Goal: Task Accomplishment & Management: Use online tool/utility

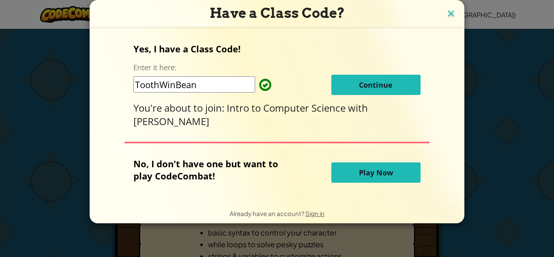
click at [451, 13] on img at bounding box center [451, 14] width 11 height 12
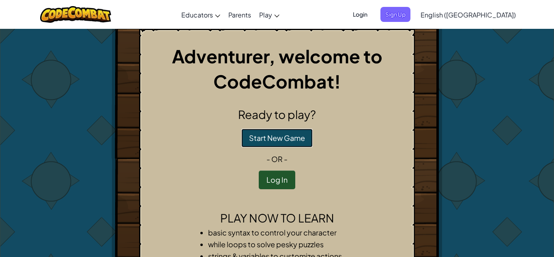
click at [245, 130] on button "Start New Game" at bounding box center [276, 138] width 71 height 19
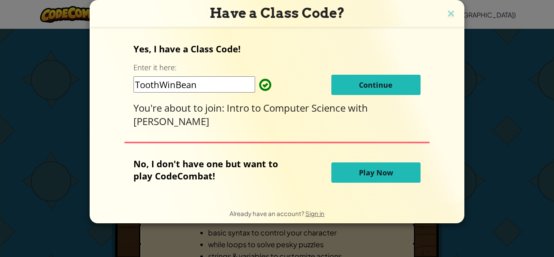
click at [215, 88] on input "ToothWinBean" at bounding box center [194, 84] width 122 height 16
click at [341, 82] on button "Continue" at bounding box center [375, 85] width 89 height 20
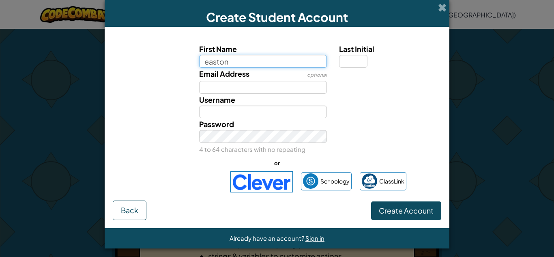
type input "easton"
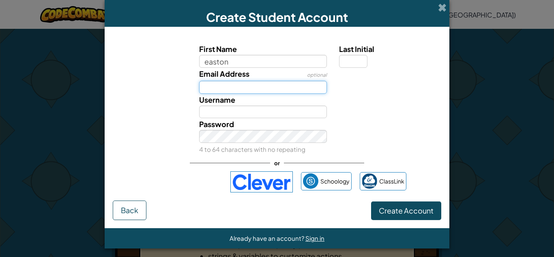
type input "Easton"
click at [313, 84] on input "Email Address" at bounding box center [263, 87] width 128 height 13
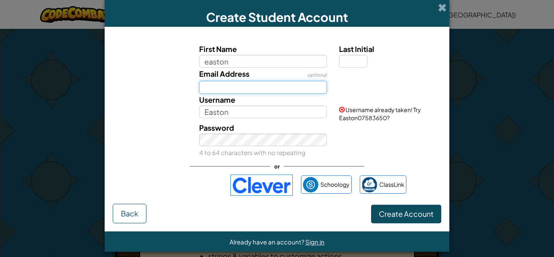
type input "[EMAIL_ADDRESS][DOMAIN_NAME]"
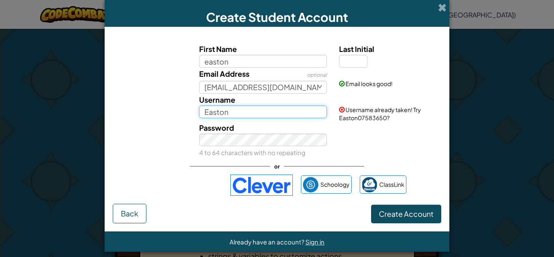
click at [221, 112] on input "Easton" at bounding box center [263, 111] width 128 height 13
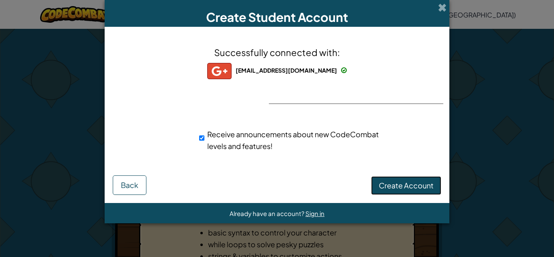
click at [387, 178] on button "Create Account" at bounding box center [406, 185] width 70 height 19
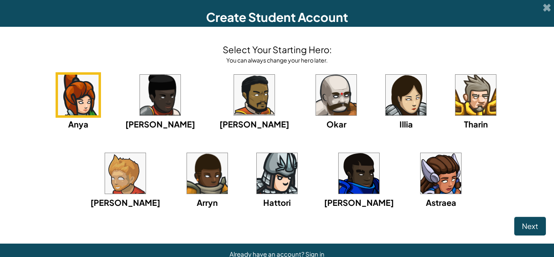
click at [316, 114] on img at bounding box center [336, 95] width 41 height 41
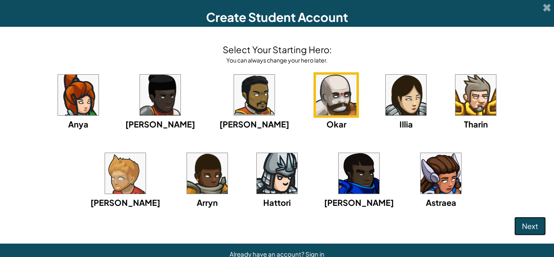
click at [540, 221] on button "Next" at bounding box center [530, 226] width 32 height 19
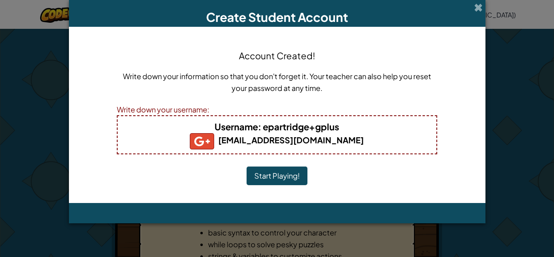
click at [264, 179] on button "Start Playing!" at bounding box center [277, 175] width 61 height 19
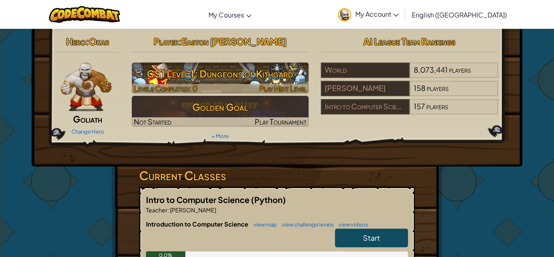
click at [232, 86] on div at bounding box center [220, 88] width 177 height 9
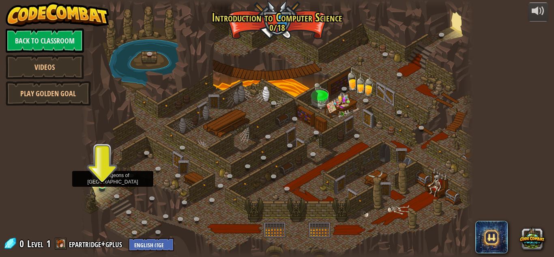
click at [102, 185] on img at bounding box center [102, 174] width 9 height 21
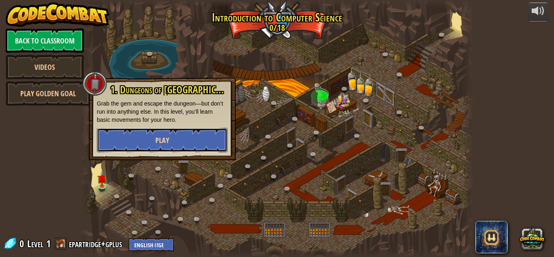
click at [131, 133] on button "Play" at bounding box center [162, 140] width 131 height 24
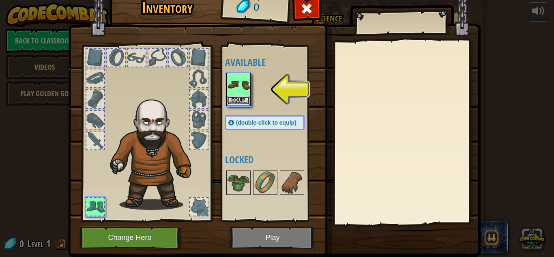
click at [241, 104] on button "Equip" at bounding box center [238, 100] width 23 height 9
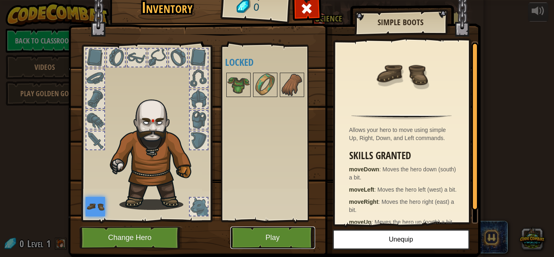
click at [240, 233] on button "Play" at bounding box center [272, 237] width 85 height 22
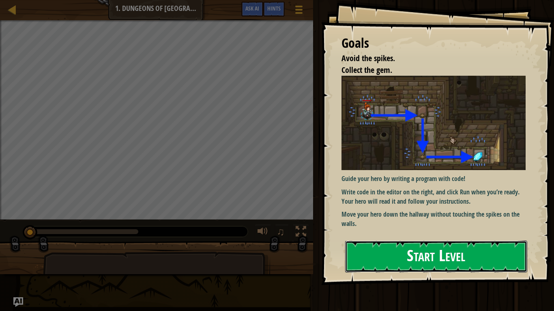
click at [412, 256] on button "Start Level" at bounding box center [436, 257] width 182 height 32
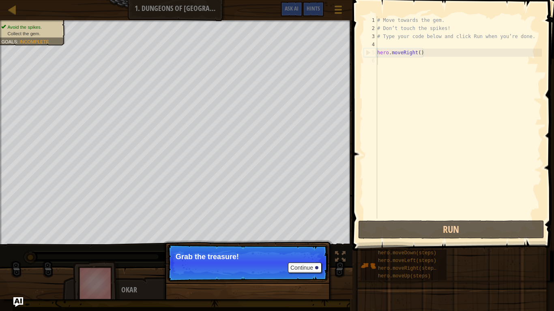
click at [222, 256] on p "Continue Grab the treasure!" at bounding box center [247, 263] width 161 height 37
click at [301, 256] on button "Continue" at bounding box center [305, 268] width 34 height 11
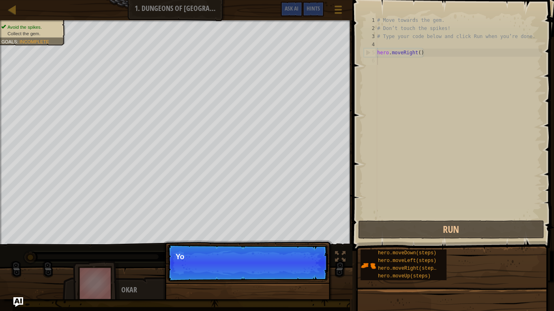
scroll to position [4, 0]
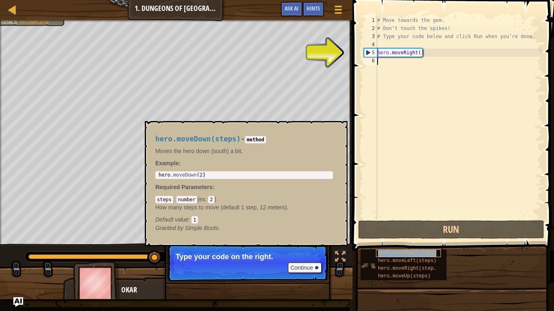
click at [402, 255] on span "hero.moveDown(steps)" at bounding box center [407, 254] width 58 height 6
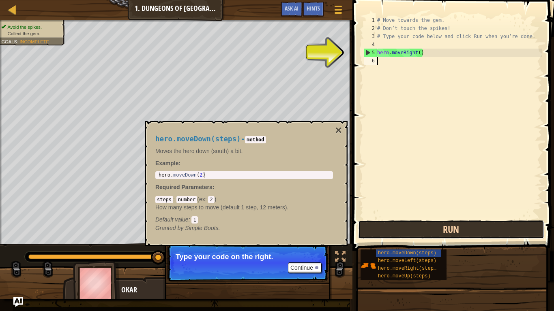
click at [400, 228] on button "Run" at bounding box center [451, 230] width 186 height 19
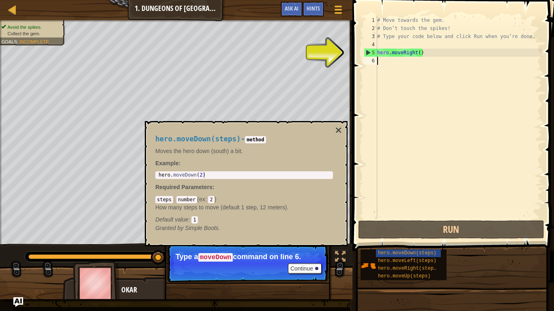
click at [384, 46] on div "# Move towards the gem. # Don’t touch the spikes! # Type your code below and cl…" at bounding box center [458, 125] width 166 height 219
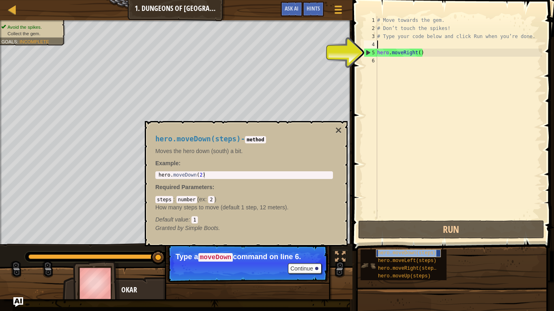
click at [380, 252] on span "hero.moveDown(steps)" at bounding box center [407, 254] width 58 height 6
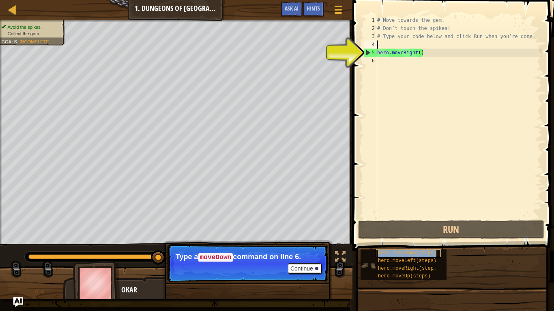
click at [380, 253] on span "hero.moveDown(steps)" at bounding box center [407, 254] width 58 height 6
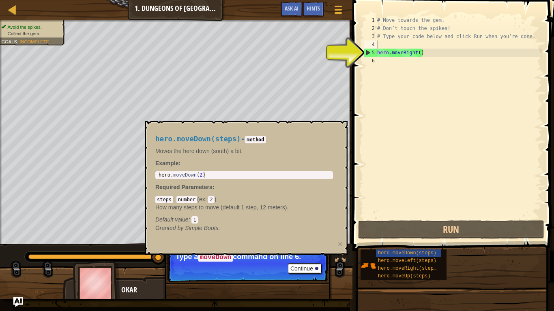
click at [280, 180] on div "hero.moveDown(steps) - method Moves the hero down (south) a bit. Example : 1 he…" at bounding box center [244, 184] width 189 height 112
type textarea "hero.moveDown(2)"
click at [280, 177] on div "hero . moveDown ( 2 )" at bounding box center [244, 181] width 174 height 18
drag, startPoint x: 280, startPoint y: 177, endPoint x: 161, endPoint y: 172, distance: 119.7
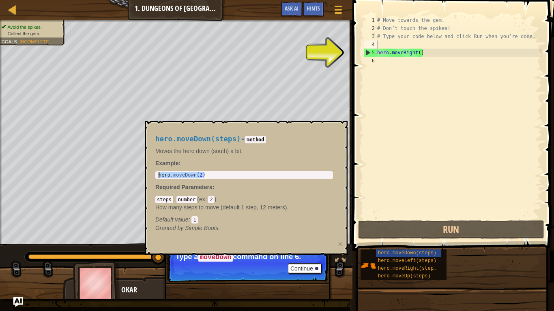
click at [161, 172] on div "hero . moveDown ( 2 )" at bounding box center [244, 181] width 174 height 18
click at [386, 45] on div "# Move towards the gem. # Don’t touch the spikes! # Type your code below and cl…" at bounding box center [458, 125] width 166 height 219
paste textarea "hero.moveDown(2)"
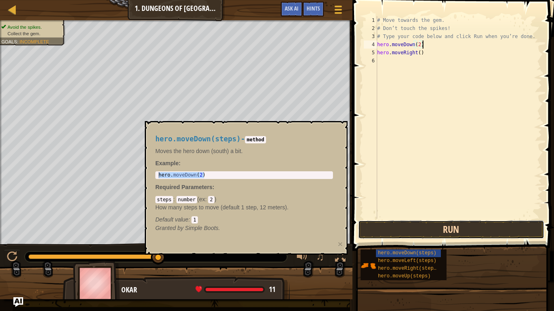
click at [423, 232] on button "Run" at bounding box center [451, 230] width 186 height 19
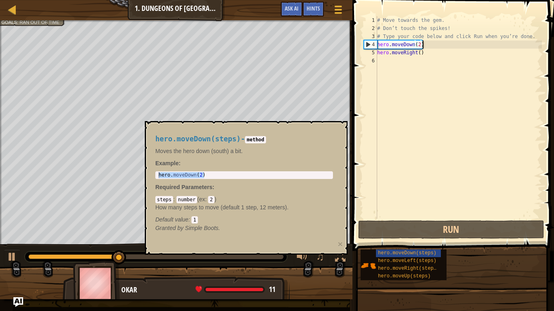
click at [425, 45] on div "# Move towards the gem. # Don’t touch the spikes! # Type your code below and cl…" at bounding box center [458, 125] width 166 height 219
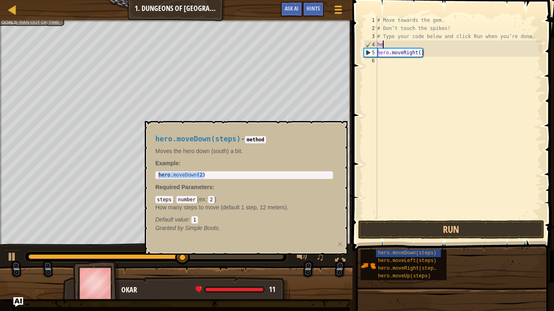
type textarea "h"
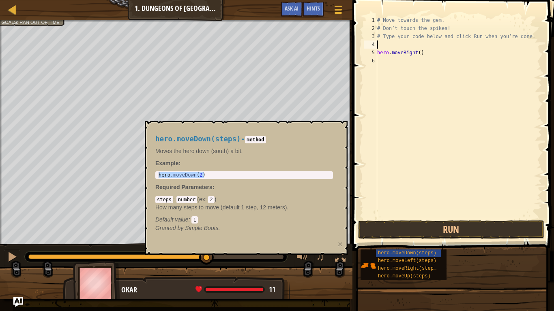
click at [390, 62] on div "# Move towards the gem. # Don’t touch the spikes! # Type your code below and cl…" at bounding box center [458, 125] width 166 height 219
paste textarea "hero.moveDown(2)"
type textarea "hero.moveDown(2)"
click at [465, 232] on button "Run" at bounding box center [451, 230] width 186 height 19
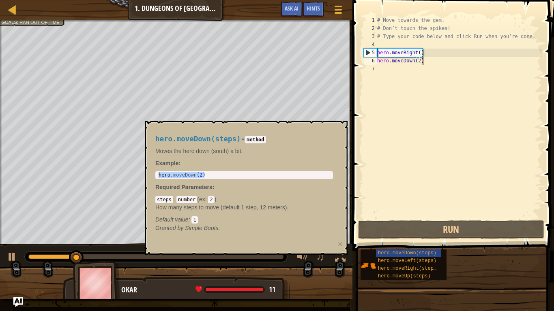
click at [401, 74] on div "# Move towards the gem. # Don’t touch the spikes! # Type your code below and cl…" at bounding box center [458, 125] width 166 height 219
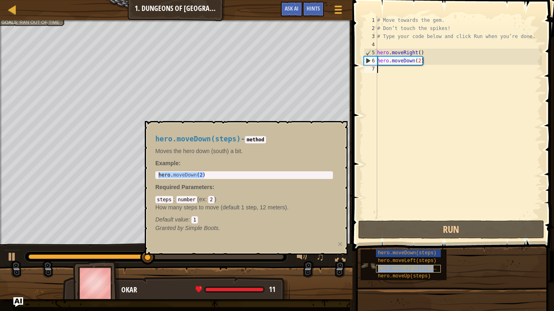
click at [432, 256] on span "hero.moveRight(steps)" at bounding box center [408, 269] width 61 height 6
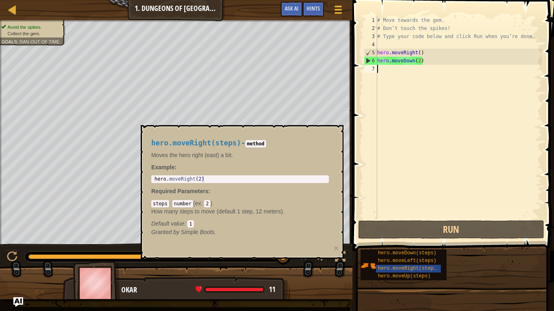
type textarea "hero.moveRight(2)"
drag, startPoint x: 208, startPoint y: 180, endPoint x: 153, endPoint y: 180, distance: 54.7
click at [153, 180] on div "hero . moveRight ( 2 )" at bounding box center [240, 185] width 174 height 18
click at [394, 74] on div "# Move towards the gem. # Don’t touch the spikes! # Type your code below and cl…" at bounding box center [458, 125] width 166 height 219
paste textarea "hero.moveRight(2)"
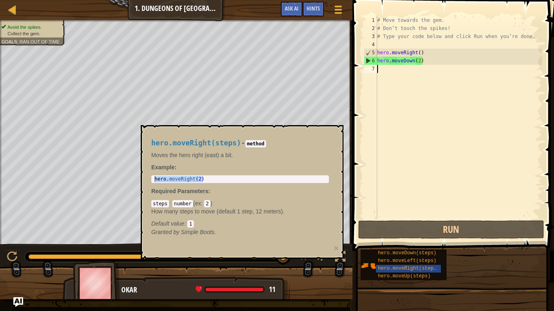
type textarea "hero.moveRight(2)"
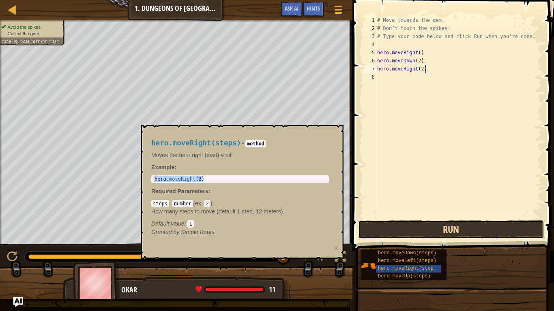
click at [474, 232] on button "Run" at bounding box center [451, 230] width 186 height 19
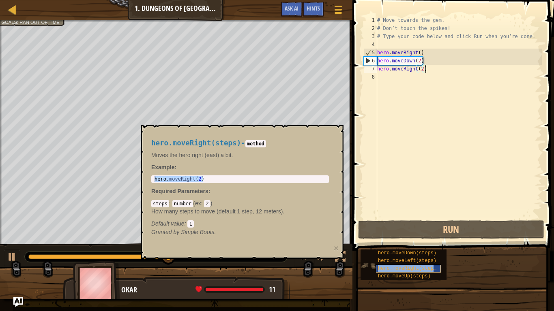
click at [399, 256] on span "hero.moveRight(steps)" at bounding box center [408, 269] width 61 height 6
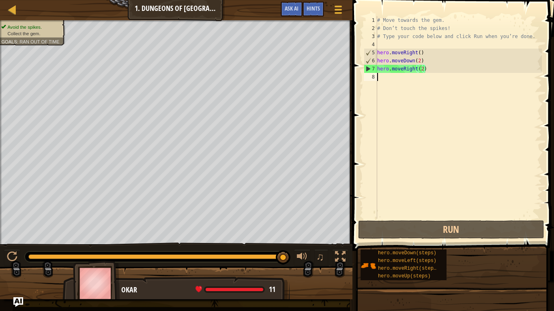
click at [398, 76] on div "# Move towards the gem. # Don’t touch the spikes! # Type your code below and cl…" at bounding box center [458, 125] width 166 height 219
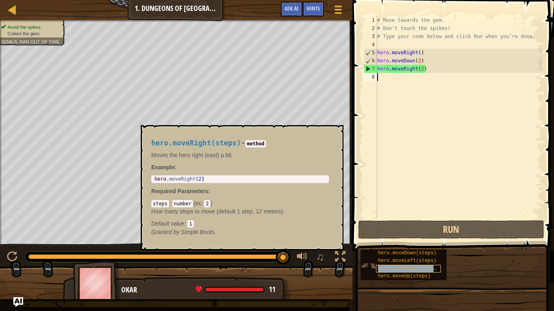
click at [431, 256] on span "hero.moveRight(steps)" at bounding box center [408, 269] width 61 height 6
type textarea "hero.moveRight(2)"
drag, startPoint x: 206, startPoint y: 179, endPoint x: 148, endPoint y: 182, distance: 57.6
click at [148, 182] on div "hero.moveRight(steps) - method Moves the hero right (east) a bit. Example : her…" at bounding box center [240, 188] width 189 height 112
click at [388, 87] on div "# Move towards the gem. # Don’t touch the spikes! # Type your code below and cl…" at bounding box center [458, 125] width 166 height 219
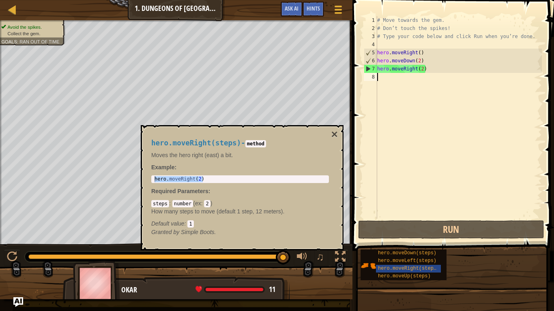
paste textarea "hero.moveRight(2)"
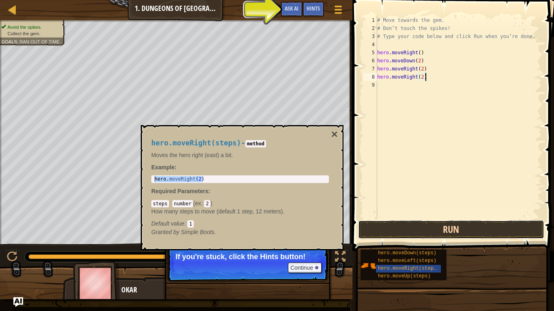
click at [457, 227] on button "Run" at bounding box center [451, 230] width 186 height 19
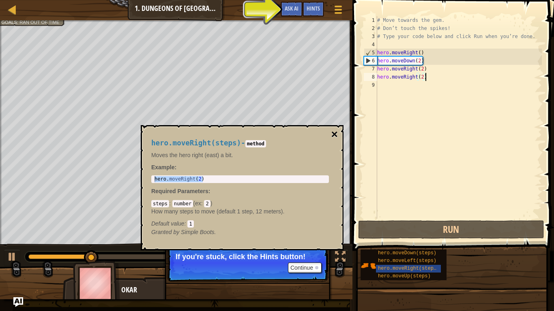
click at [331, 135] on button "×" at bounding box center [334, 134] width 6 height 11
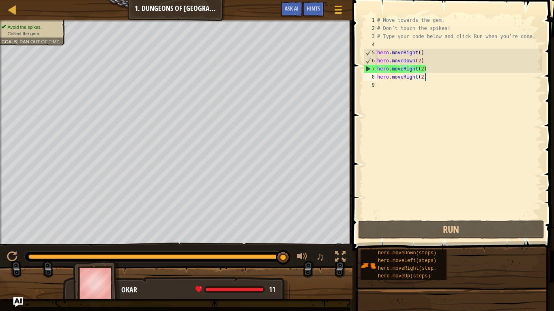
click at [434, 78] on div "# Move towards the gem. # Don’t touch the spikes! # Type your code below and cl…" at bounding box center [458, 125] width 166 height 219
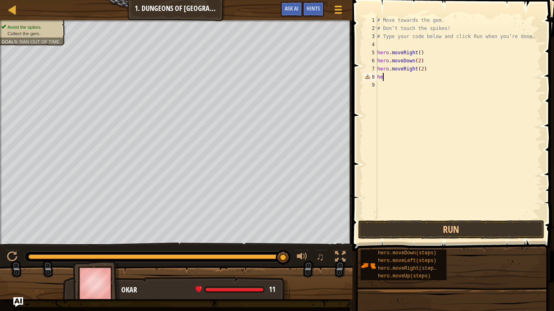
type textarea "h"
click at [423, 72] on div "# Move towards the gem. # Don’t touch the spikes! # Type your code below and cl…" at bounding box center [458, 125] width 166 height 219
type textarea "hero.moveRight(4)"
click at [460, 237] on button "Run" at bounding box center [451, 230] width 186 height 19
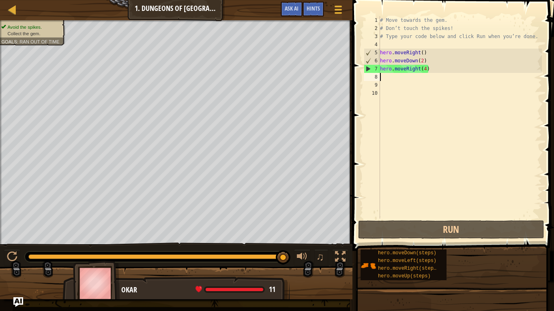
click at [421, 60] on div "# Move towards the gem. # Don’t touch the spikes! # Type your code below and cl…" at bounding box center [459, 125] width 163 height 219
type textarea "hero.moveDown(2)"
click at [399, 82] on div "# Move towards the gem. # Don’t touch the spikes! # Type your code below and cl…" at bounding box center [459, 125] width 163 height 219
click at [400, 78] on div "# Move towards the gem. # Don’t touch the spikes! # Type your code below and cl…" at bounding box center [459, 125] width 163 height 219
click at [424, 71] on div "# Move towards the gem. # Don’t touch the spikes! # Type your code below and cl…" at bounding box center [459, 125] width 163 height 219
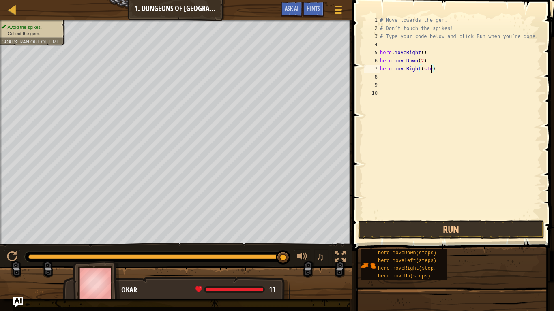
type textarea "hero.moveRight(step)"
click at [422, 229] on button "Run" at bounding box center [451, 230] width 186 height 19
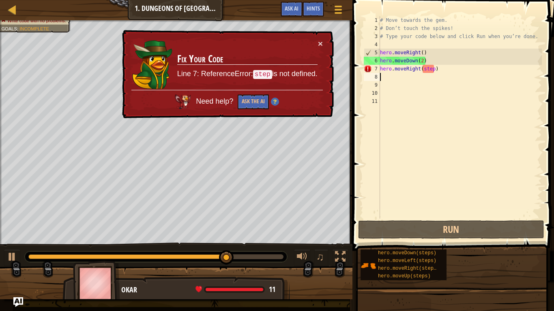
click at [430, 70] on div "# Move towards the gem. # Don’t touch the spikes! # Type your code below and cl…" at bounding box center [459, 125] width 163 height 219
click at [434, 72] on div "# Move towards the gem. # Don’t touch the spikes! # Type your code below and cl…" at bounding box center [459, 125] width 163 height 219
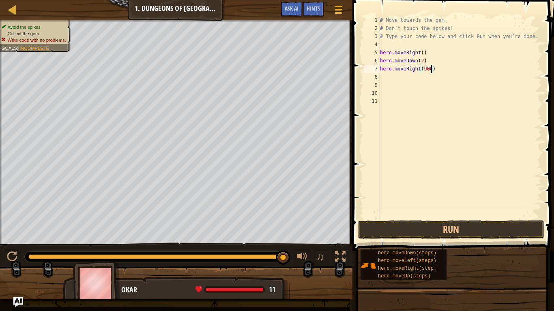
scroll to position [4, 7]
click at [455, 227] on button "Run" at bounding box center [451, 230] width 186 height 19
type textarea "hero.moveRight(2)"
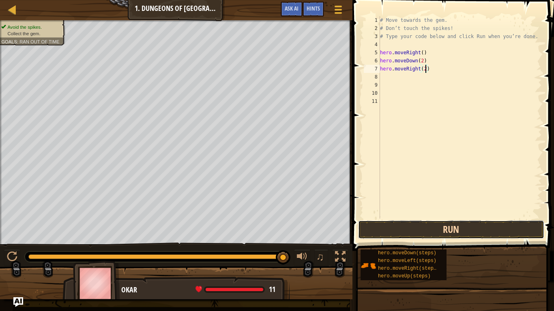
click at [474, 232] on button "Run" at bounding box center [451, 230] width 186 height 19
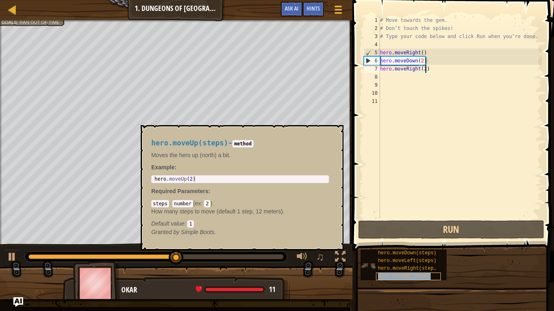
click at [417, 256] on span "hero.moveUp(steps)" at bounding box center [404, 277] width 53 height 6
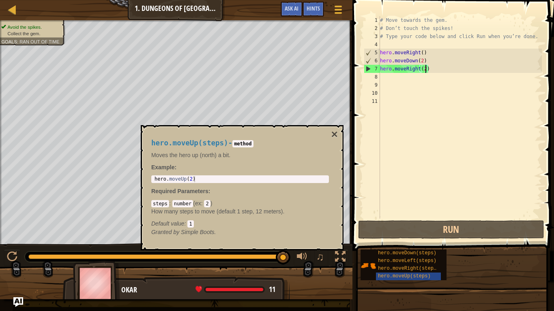
type textarea "hero.moveUp(2)"
drag, startPoint x: 154, startPoint y: 180, endPoint x: 217, endPoint y: 183, distance: 62.9
click at [217, 183] on div "hero.moveUp(steps) - method Moves the hero up (north) a bit. Example : hero.mov…" at bounding box center [240, 188] width 189 height 112
click at [410, 81] on div "# Move towards the gem. # Don’t touch the spikes! # Type your code below and cl…" at bounding box center [459, 125] width 163 height 219
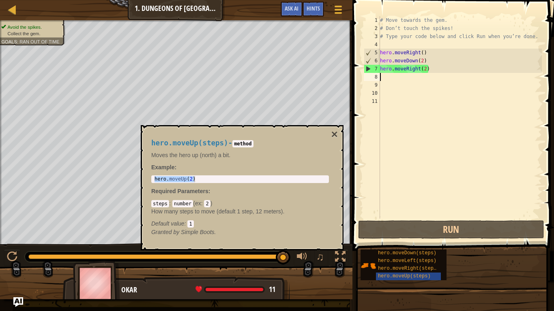
paste textarea "hero.moveUp(2)"
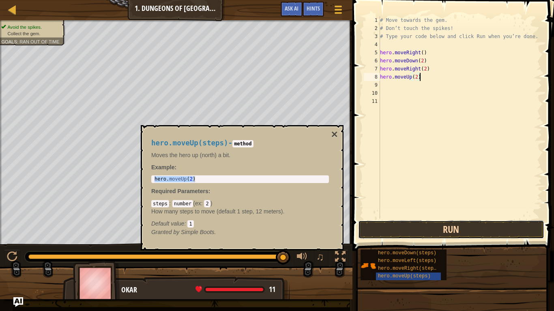
click at [397, 230] on button "Run" at bounding box center [451, 230] width 186 height 19
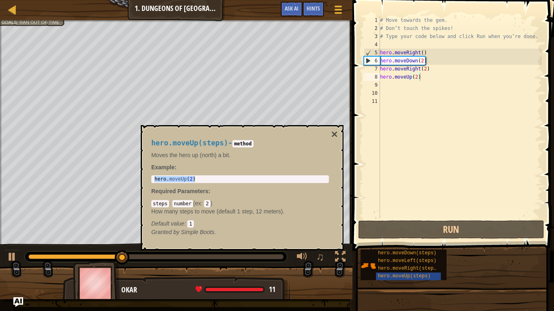
click at [328, 131] on div "hero.moveUp(steps) - method Moves the hero up (north) a bit. Example : hero.mov…" at bounding box center [242, 187] width 203 height 125
click at [333, 133] on button "×" at bounding box center [334, 134] width 6 height 11
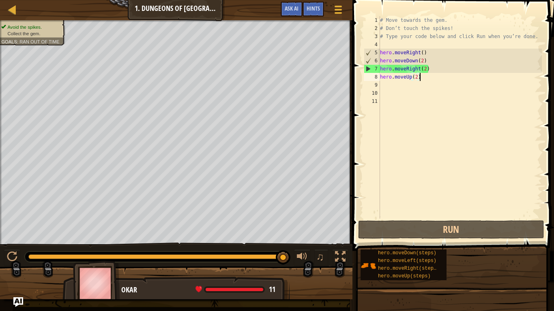
click at [424, 79] on div "# Move towards the gem. # Don’t touch the spikes! # Type your code below and cl…" at bounding box center [459, 125] width 163 height 219
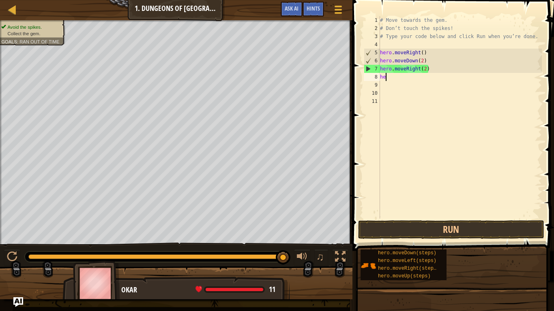
type textarea "h"
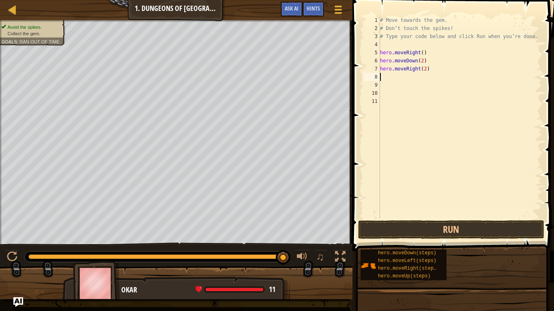
click at [431, 51] on div "# Move towards the gem. # Don’t touch the spikes! # Type your code below and cl…" at bounding box center [459, 125] width 163 height 219
type textarea "h"
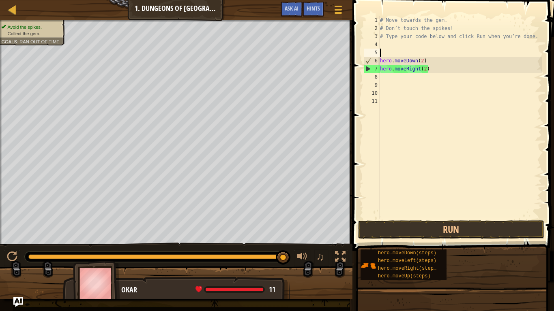
click at [398, 45] on div "# Move towards the gem. # Don’t touch the spikes! # Type your code below and cl…" at bounding box center [459, 125] width 163 height 219
click at [434, 69] on div "# Move towards the gem. # Don’t touch the spikes! # Type your code below and cl…" at bounding box center [459, 125] width 163 height 219
type textarea "h"
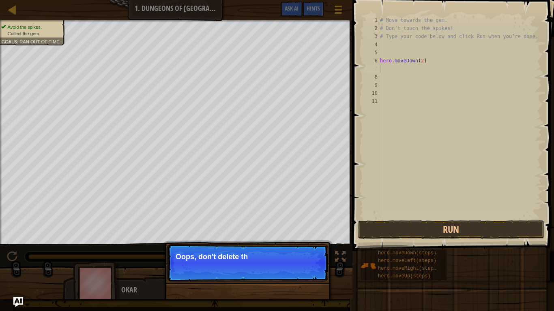
click at [433, 66] on div "# Move towards the gem. # Don’t touch the spikes! # Type your code below and cl…" at bounding box center [459, 125] width 163 height 219
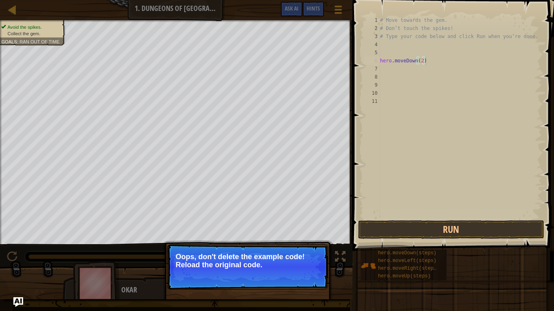
click at [434, 62] on div "# Move towards the gem. # Don’t touch the spikes! # Type your code below and cl…" at bounding box center [459, 125] width 163 height 219
type textarea "hero.moveDown(2)"
click at [433, 64] on div "# Move towards the gem. # Don’t touch the spikes! # Type your code below and cl…" at bounding box center [459, 125] width 163 height 219
click at [424, 62] on div "# Move towards the gem. # Don’t touch the spikes! # Type your code below and cl…" at bounding box center [459, 125] width 163 height 219
click at [302, 256] on button "↻ Reload" at bounding box center [303, 275] width 36 height 12
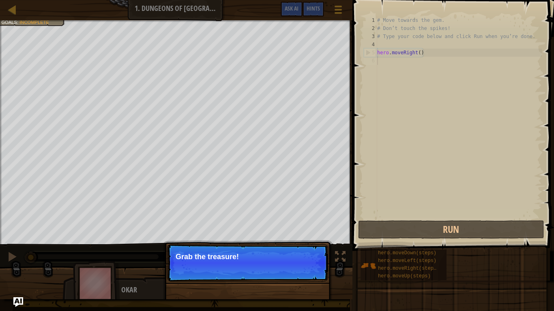
click at [420, 43] on div "# Move towards the gem. # Don’t touch the spikes! # Type your code below and cl…" at bounding box center [458, 125] width 166 height 219
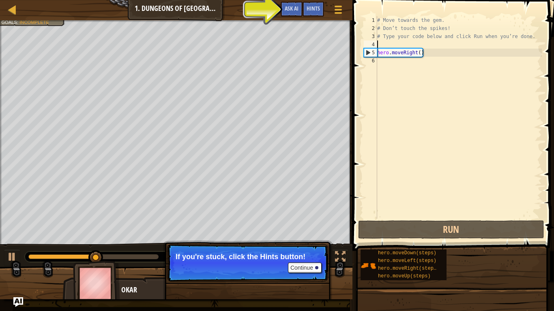
click at [390, 45] on div "# Move towards the gem. # Don’t touch the spikes! # Type your code below and cl…" at bounding box center [458, 125] width 166 height 219
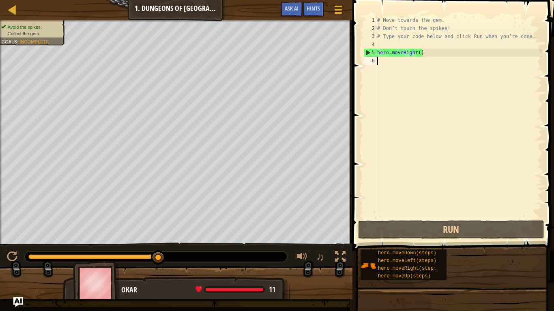
click at [396, 63] on div "# Move towards the gem. # Don’t touch the spikes! # Type your code below and cl…" at bounding box center [458, 125] width 166 height 219
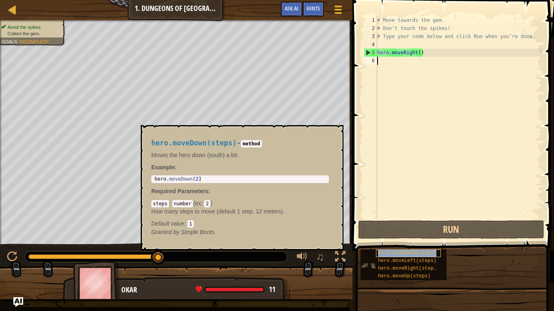
click at [433, 256] on span "hero.moveDown(steps)" at bounding box center [407, 254] width 58 height 6
type textarea "hero.moveDown(2)"
drag, startPoint x: 203, startPoint y: 178, endPoint x: 153, endPoint y: 175, distance: 50.4
click at [153, 175] on div "hero.moveDown(steps) - method Moves the hero down (south) a bit. Example : hero…" at bounding box center [240, 188] width 189 height 112
click at [400, 69] on div "# Move towards the gem. # Don’t touch the spikes! # Type your code below and cl…" at bounding box center [458, 125] width 166 height 219
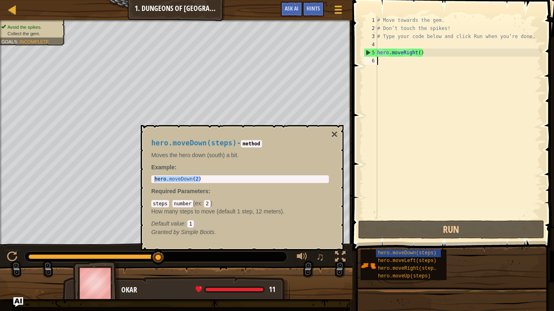
paste textarea "hero.moveDown(2)"
type textarea "hero.moveDown(2)"
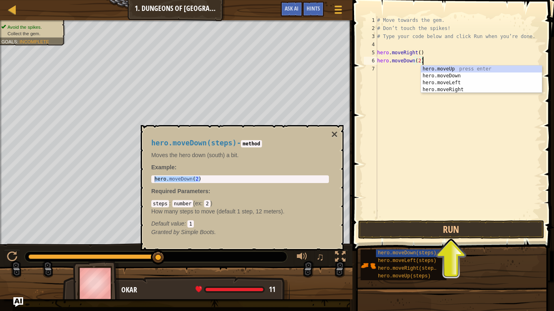
click at [401, 78] on div "# Move towards the gem. # Don’t touch the spikes! # Type your code below and cl…" at bounding box center [458, 125] width 166 height 219
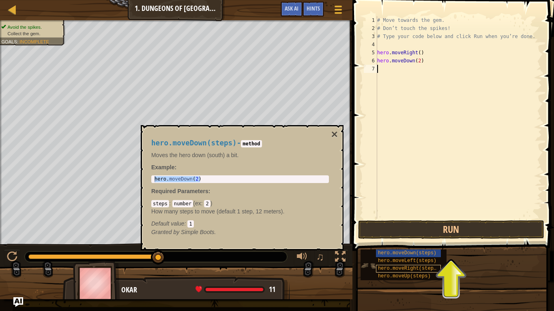
click at [427, 256] on span "hero.moveRight(steps)" at bounding box center [408, 269] width 61 height 6
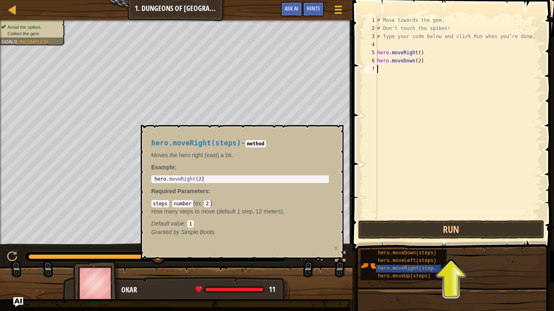
type textarea "hero.moveRight(2)"
drag, startPoint x: 154, startPoint y: 180, endPoint x: 226, endPoint y: 183, distance: 71.4
click at [226, 183] on div "hero.moveRight(2) 1 hero . moveRight ( 2 ) הההההההההההההההההההההההההההההההההההה…" at bounding box center [240, 180] width 178 height 8
click at [386, 67] on div "# Move towards the gem. # Don’t touch the spikes! # Type your code below and cl…" at bounding box center [458, 125] width 166 height 219
paste textarea "hero.moveRight(2)"
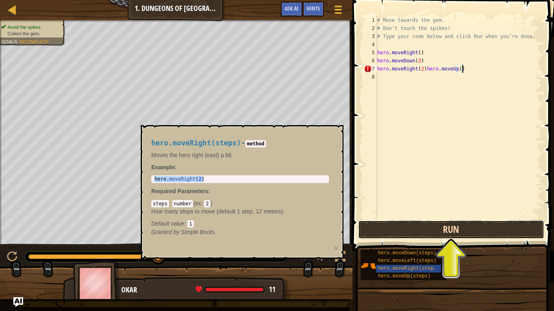
click at [413, 222] on button "Run" at bounding box center [451, 230] width 186 height 19
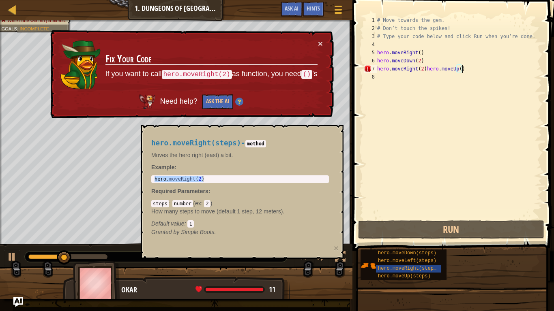
click at [330, 132] on div "hero.moveRight(steps) - method Moves the hero right (east) a bit. Example : her…" at bounding box center [240, 188] width 189 height 112
click at [474, 67] on div "# Move towards the gem. # Don’t touch the spikes! # Type your code below and cl…" at bounding box center [458, 125] width 166 height 219
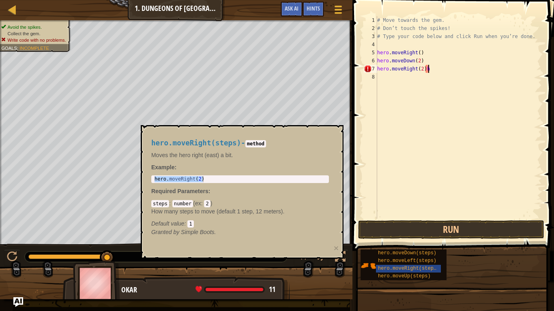
type textarea "hero.moveRight(2)"
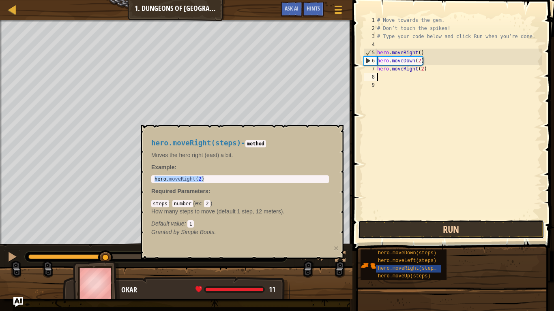
click at [448, 234] on button "Run" at bounding box center [451, 230] width 186 height 19
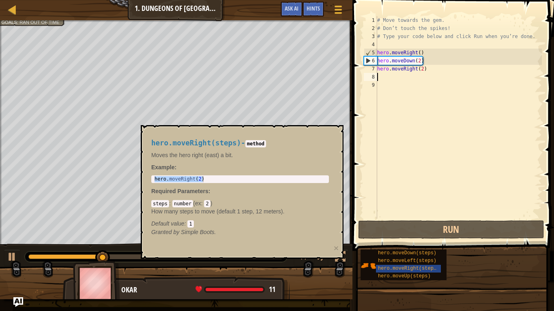
click at [328, 132] on div "hero.moveRight(steps) - method Moves the hero right (east) a bit. Example : her…" at bounding box center [240, 188] width 189 height 112
click at [408, 256] on span "hero.moveRight(steps)" at bounding box center [408, 269] width 61 height 6
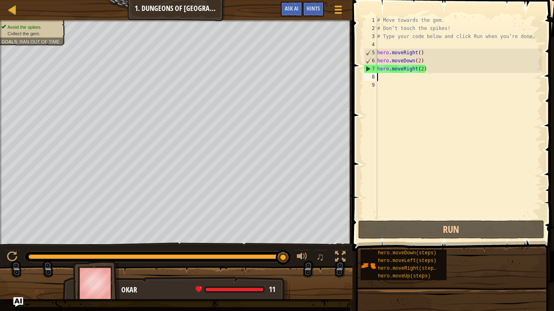
click at [420, 61] on div "# Move towards the gem. # Don’t touch the spikes! # Type your code below and cl…" at bounding box center [458, 125] width 166 height 219
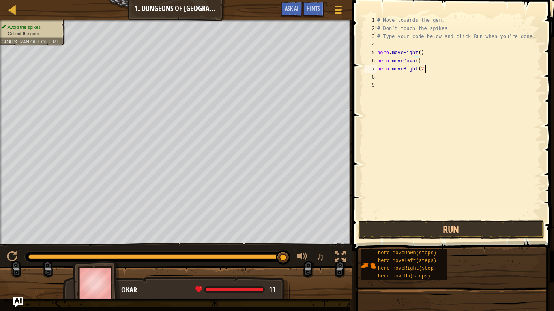
click at [425, 71] on div "# Move towards the gem. # Don’t touch the spikes! # Type your code below and cl…" at bounding box center [458, 125] width 166 height 219
click at [422, 68] on div "# Move towards the gem. # Don’t touch the spikes! # Type your code below and cl…" at bounding box center [458, 125] width 166 height 219
click at [507, 232] on button "Run" at bounding box center [451, 230] width 186 height 19
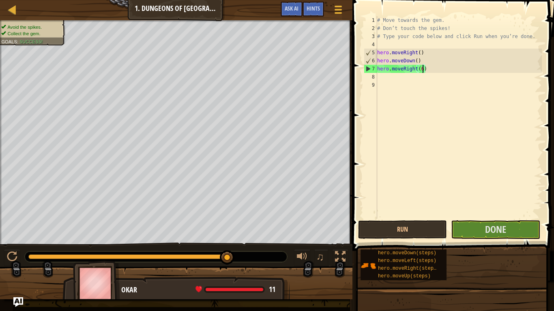
type textarea "hero.moveRight()"
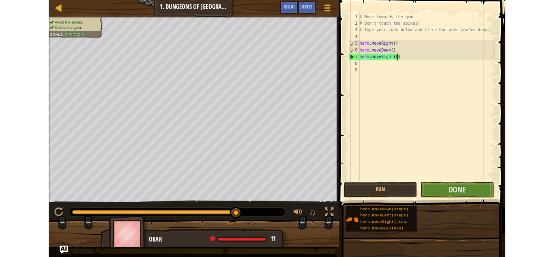
scroll to position [4, 6]
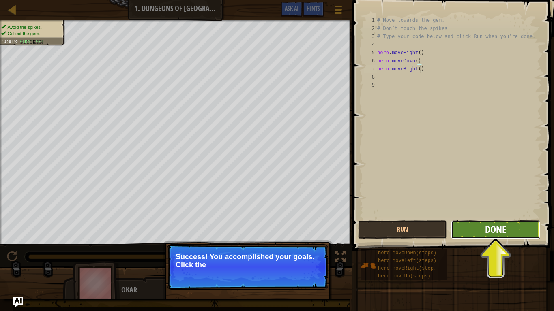
click at [504, 227] on span "Done" at bounding box center [495, 229] width 21 height 13
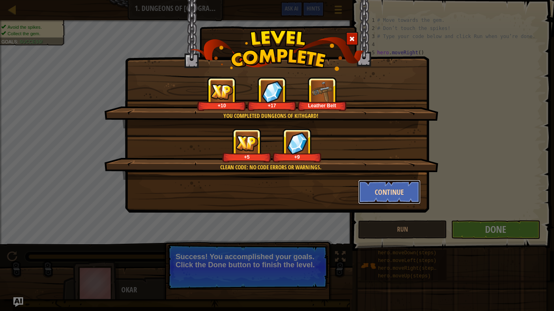
click at [390, 197] on button "Continue" at bounding box center [389, 192] width 63 height 24
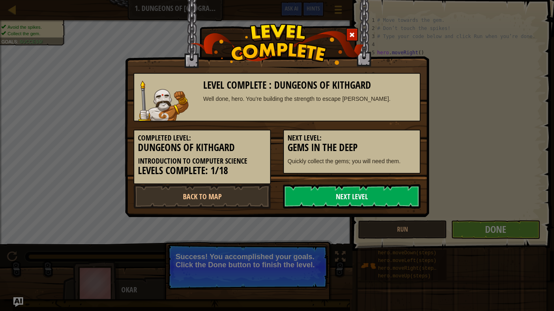
click at [318, 200] on link "Next Level" at bounding box center [351, 197] width 137 height 24
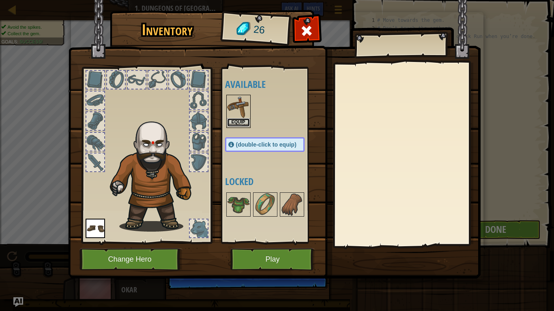
click at [242, 124] on button "Equip" at bounding box center [238, 122] width 23 height 9
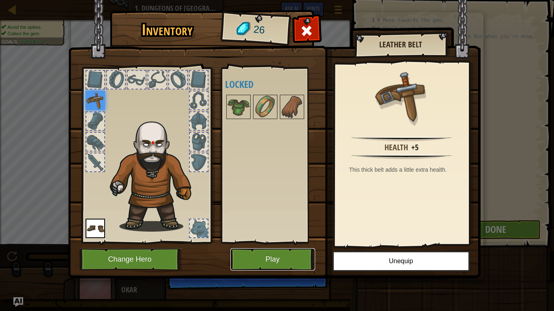
click at [302, 256] on button "Play" at bounding box center [272, 260] width 85 height 22
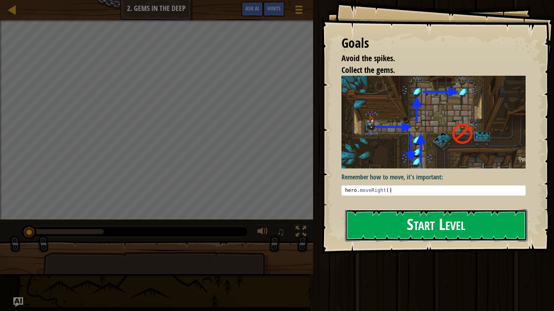
click at [354, 224] on button "Start Level" at bounding box center [436, 226] width 182 height 32
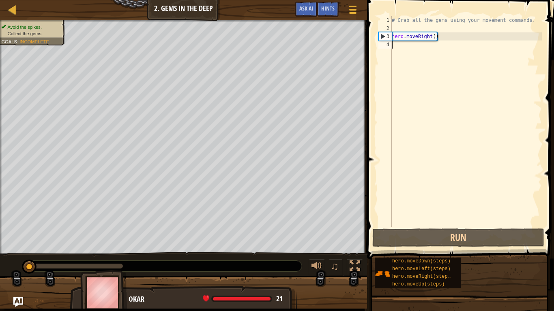
click at [401, 45] on div "# Grab all the gems using your movement commands. hero . moveRight ( )" at bounding box center [466, 129] width 152 height 227
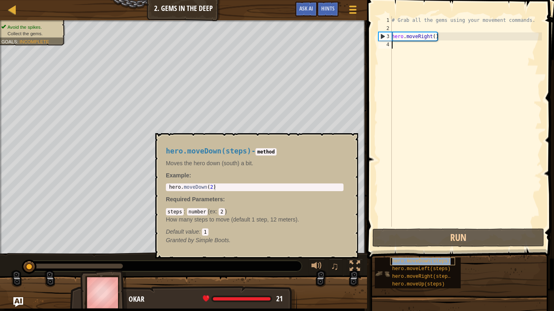
click at [448, 256] on span "hero.moveDown(steps)" at bounding box center [421, 262] width 58 height 6
type textarea "hero.moveDown(2)"
drag, startPoint x: 229, startPoint y: 187, endPoint x: 190, endPoint y: 183, distance: 39.5
click at [190, 184] on div "hero.moveDown(2) 1 hero . moveDown ( 2 ) הההההההההההההההההההההההההההההההההההההה…" at bounding box center [255, 188] width 178 height 8
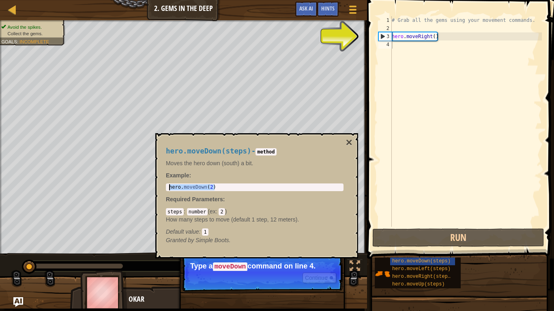
click at [401, 49] on div "# Grab all the gems using your movement commands. hero . moveRight ( )" at bounding box center [466, 129] width 152 height 227
paste textarea "hero.moveDown(2)"
type textarea "hero.moveDown(2)"
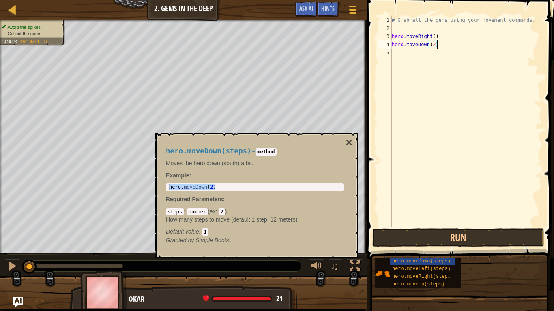
click at [417, 56] on div "# Grab all the gems using your movement commands. hero . moveRight ( ) hero . m…" at bounding box center [466, 129] width 152 height 227
click at [427, 256] on span "hero.moveUp(steps)" at bounding box center [418, 285] width 53 height 6
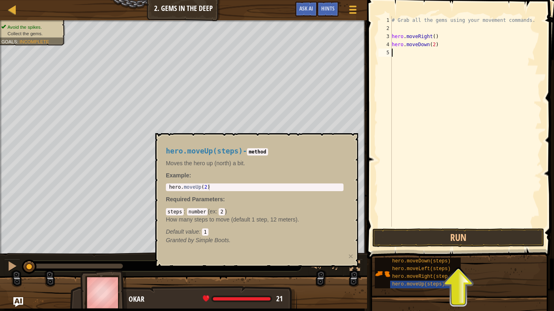
type textarea "hero.moveUp(2)"
drag, startPoint x: 210, startPoint y: 187, endPoint x: 165, endPoint y: 191, distance: 45.2
click at [165, 191] on div "hero.moveUp(steps) - method Moves the hero up (north) a bit. Example : hero.mov…" at bounding box center [254, 196] width 189 height 112
drag, startPoint x: 212, startPoint y: 187, endPoint x: 174, endPoint y: 185, distance: 38.2
click at [174, 185] on div "hero . moveUp ( 2 )" at bounding box center [254, 194] width 174 height 18
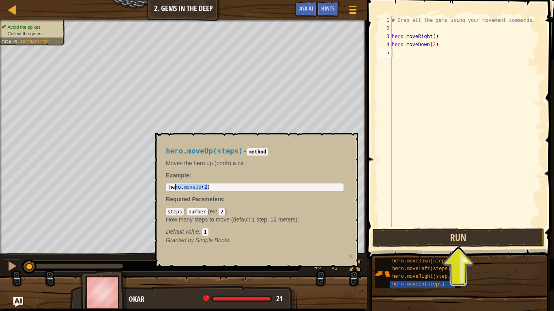
click at [176, 189] on div "hero . moveUp ( 2 )" at bounding box center [254, 188] width 174 height 6
drag, startPoint x: 211, startPoint y: 189, endPoint x: 168, endPoint y: 186, distance: 43.1
click at [168, 186] on div "hero . moveUp ( 2 )" at bounding box center [254, 194] width 174 height 18
click at [428, 58] on div "# Grab all the gems using your movement commands. hero . moveRight ( ) hero . m…" at bounding box center [466, 129] width 152 height 227
paste textarea "hero.moveUp(2)"
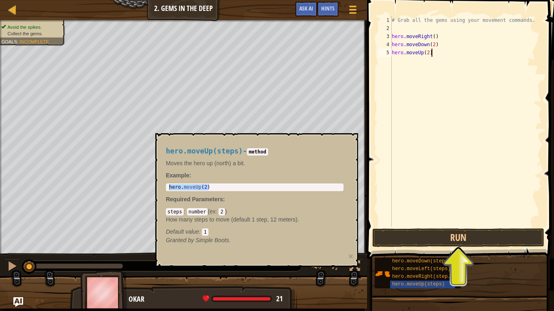
type textarea "hero.moveUp(2)"
click at [413, 69] on div "# Grab all the gems using your movement commands. hero . moveRight ( ) hero . m…" at bounding box center [466, 129] width 152 height 227
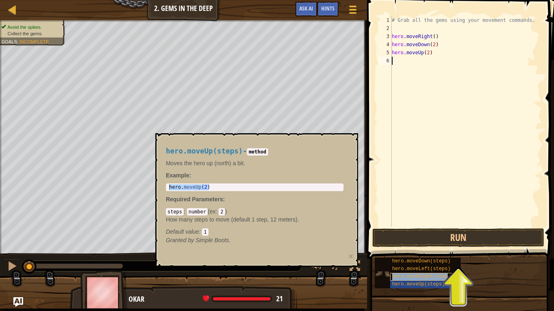
click at [423, 256] on span "hero.moveRight(steps)" at bounding box center [422, 277] width 61 height 6
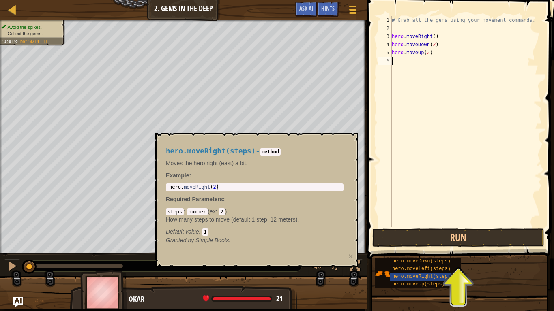
type textarea "hero.moveRight(2)"
drag, startPoint x: 257, startPoint y: 190, endPoint x: 209, endPoint y: 194, distance: 48.1
click at [209, 194] on div "hero.moveRight(steps) - method Moves the hero right (east) a bit. Example : her…" at bounding box center [254, 196] width 189 height 112
drag, startPoint x: 219, startPoint y: 189, endPoint x: 168, endPoint y: 191, distance: 51.5
click at [168, 191] on div "hero.moveRight(2) 1 hero . moveRight ( 2 ) הההההההההההההההההההההההההההההההההההה…" at bounding box center [255, 188] width 178 height 8
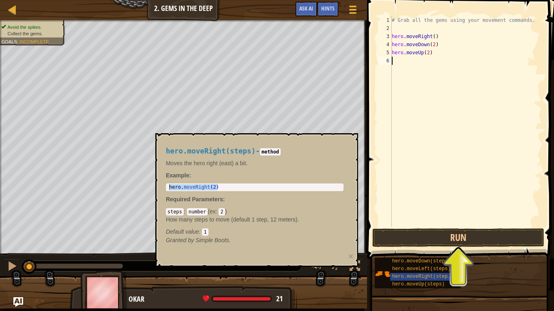
click at [414, 64] on div "# Grab all the gems using your movement commands. hero . moveRight ( ) hero . m…" at bounding box center [466, 129] width 152 height 227
paste textarea "hero.moveRight(2)"
type textarea "hero.moveRight(2)"
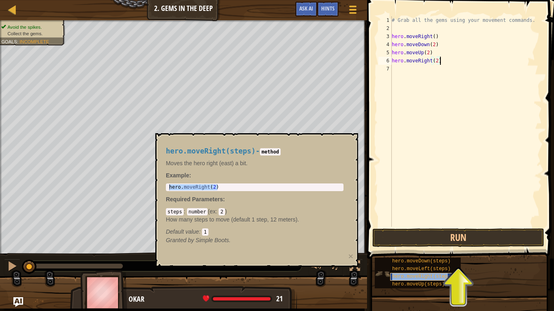
click at [443, 256] on span "hero.moveRight(steps)" at bounding box center [422, 277] width 61 height 6
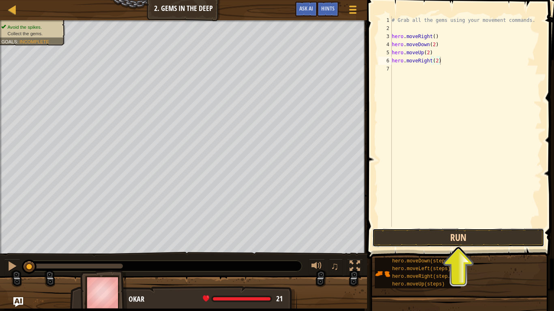
click at [419, 238] on button "Run" at bounding box center [458, 238] width 172 height 19
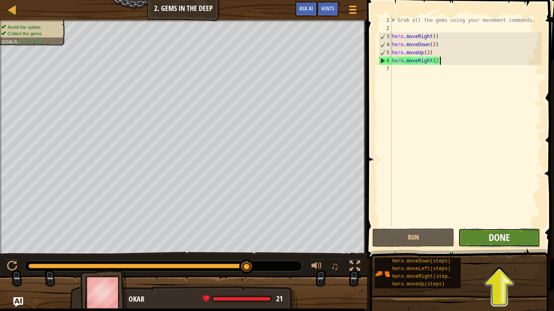
click at [507, 239] on span "Done" at bounding box center [499, 237] width 21 height 13
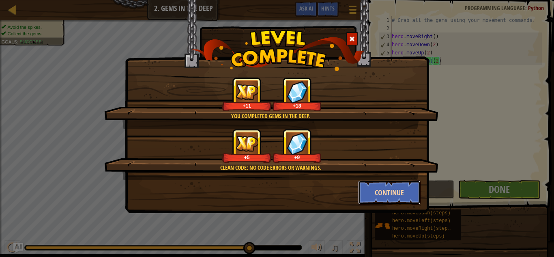
click at [372, 188] on button "Continue" at bounding box center [389, 192] width 63 height 24
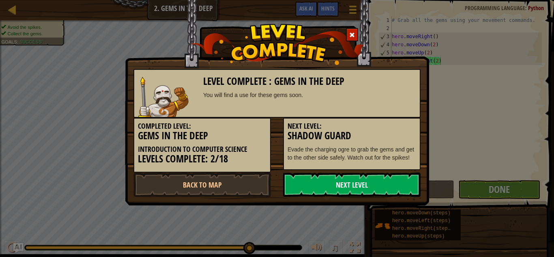
click at [337, 182] on link "Next Level" at bounding box center [351, 184] width 137 height 24
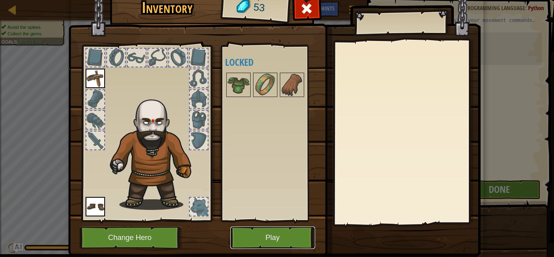
click at [249, 237] on button "Play" at bounding box center [272, 237] width 85 height 22
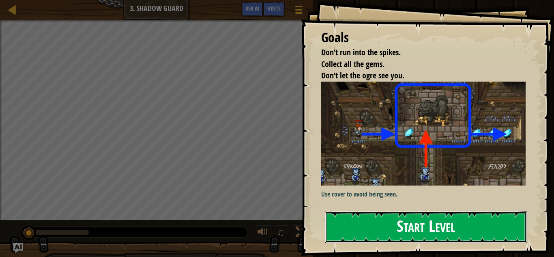
click at [377, 230] on button "Start Level" at bounding box center [426, 227] width 202 height 32
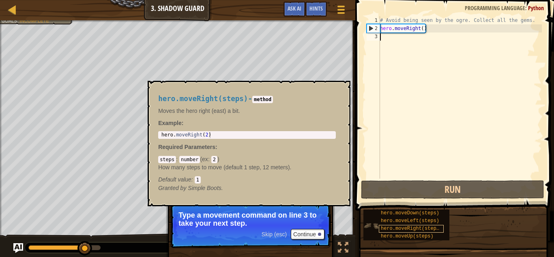
click at [403, 228] on span "hero.moveRight(steps)" at bounding box center [411, 228] width 61 height 6
type textarea "hero.moveRight(2)"
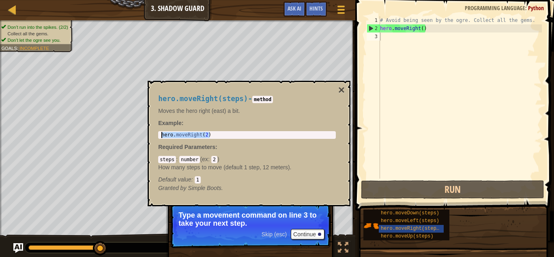
drag, startPoint x: 227, startPoint y: 134, endPoint x: 158, endPoint y: 135, distance: 68.9
click at [158, 135] on div "hero.moveRight(steps) - method Moves the hero right (east) a bit. Example : her…" at bounding box center [246, 143] width 189 height 112
click at [406, 46] on div "# Avoid being seen by the ogre. Collect all the gems. hero . moveRight ( )" at bounding box center [459, 105] width 163 height 178
paste textarea "hero.moveRight(2)"
type textarea "hero.moveRight(2)"
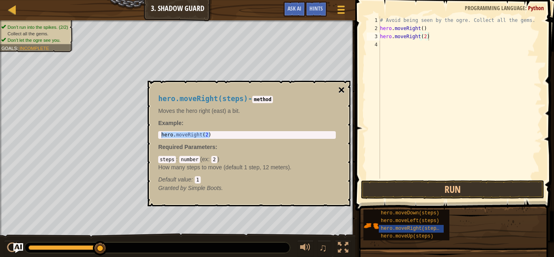
click at [340, 87] on button "×" at bounding box center [341, 89] width 6 height 11
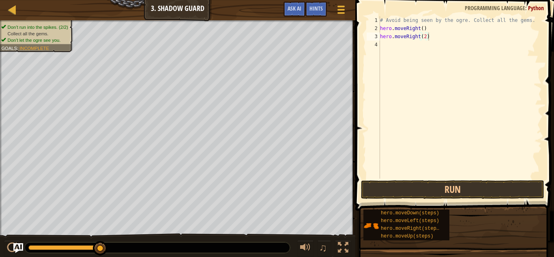
click at [412, 53] on div "# Avoid being seen by the ogre. Collect all the gems. hero . moveRight ( ) hero…" at bounding box center [459, 105] width 163 height 178
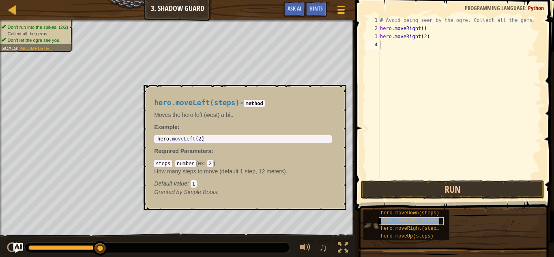
click at [428, 222] on span "hero.moveLeft(steps)" at bounding box center [410, 221] width 58 height 6
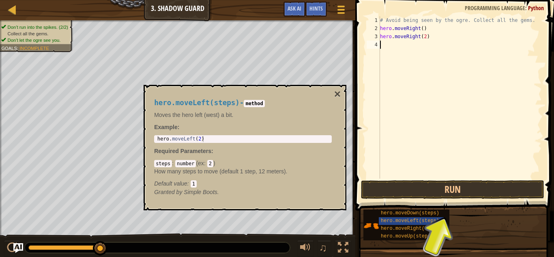
type textarea "hero.moveLeft(2)"
drag, startPoint x: 211, startPoint y: 138, endPoint x: 154, endPoint y: 137, distance: 56.8
click at [154, 137] on div "hero.moveLeft(2) 1 hero . moveLeft ( 2 ) הההההההההההההההההההההההההההההההההההההה…" at bounding box center [243, 139] width 178 height 8
click at [400, 51] on div "# Avoid being seen by the ogre. Collect all the gems. hero . moveRight ( ) hero…" at bounding box center [459, 105] width 163 height 178
paste textarea "hero.moveLeft(2)"
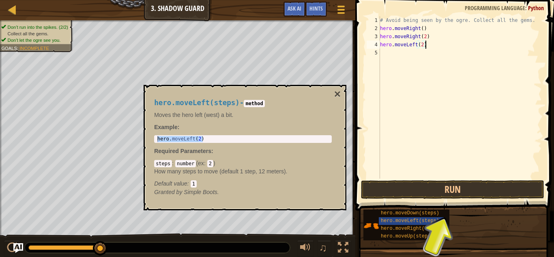
click at [424, 44] on div "# Avoid being seen by the ogre. Collect all the gems. hero . moveRight ( ) hero…" at bounding box center [459, 105] width 163 height 178
type textarea "hero.moveLeft()"
click at [446, 54] on div "# Avoid being seen by the ogre. Collect all the gems. hero . moveRight ( ) hero…" at bounding box center [459, 105] width 163 height 178
click at [410, 214] on span "hero.moveDown(steps)" at bounding box center [410, 213] width 58 height 6
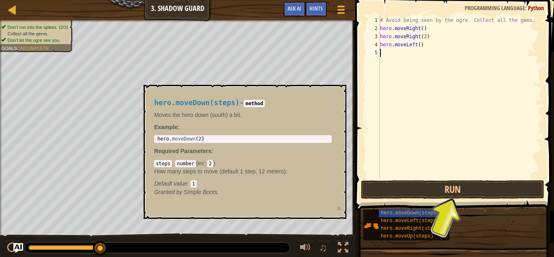
type textarea "hero.moveDown(2)"
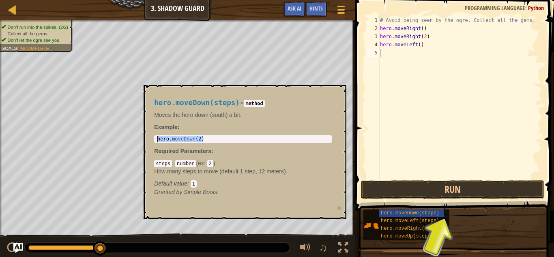
drag, startPoint x: 206, startPoint y: 137, endPoint x: 150, endPoint y: 138, distance: 56.0
click at [150, 138] on div "hero.moveDown(steps) - method Moves the hero down (south) a bit. Example : hero…" at bounding box center [242, 147] width 189 height 112
click at [384, 52] on div "# Avoid being seen by the ogre. Collect all the gems. hero . moveRight ( ) hero…" at bounding box center [459, 105] width 163 height 178
paste textarea "hero.moveDown(2)"
click at [455, 187] on button "Run" at bounding box center [452, 189] width 183 height 19
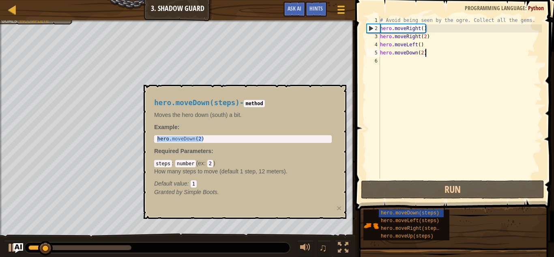
click at [333, 90] on div "hero.moveDown(steps) - method Moves the hero down (south) a bit. Example : hero…" at bounding box center [245, 152] width 203 height 134
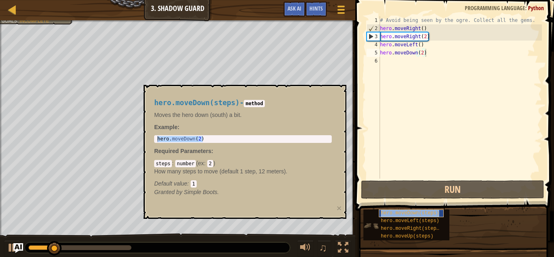
click at [423, 210] on span "hero.moveDown(steps)" at bounding box center [410, 213] width 58 height 6
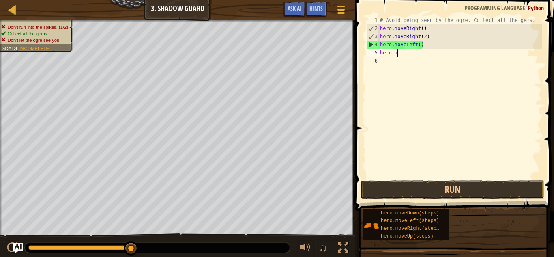
type textarea "h"
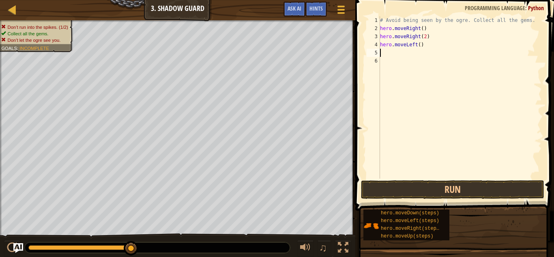
click at [452, 51] on div "# Avoid being seen by the ogre. Collect all the gems. hero . moveRight ( ) hero…" at bounding box center [459, 105] width 163 height 178
click at [441, 49] on div "# Avoid being seen by the ogre. Collect all the gems. hero . moveRight ( ) hero…" at bounding box center [459, 105] width 163 height 178
click at [425, 46] on div "# Avoid being seen by the ogre. Collect all the gems. hero . moveRight ( ) hero…" at bounding box center [459, 105] width 163 height 178
type textarea "h"
click at [441, 35] on div "# Avoid being seen by the ogre. Collect all the gems. hero . moveRight ( ) hero…" at bounding box center [459, 105] width 163 height 178
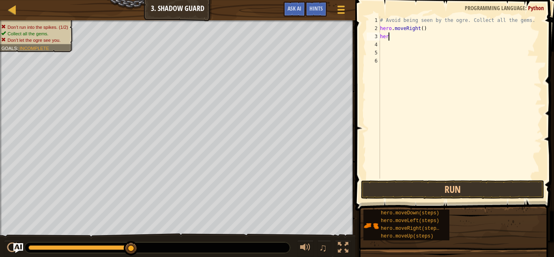
type textarea "h"
click at [431, 33] on div "# Avoid being seen by the ogre. Collect all the gems. hero . moveRight ( )" at bounding box center [459, 105] width 163 height 178
click at [421, 29] on div "# Avoid being seen by the ogre. Collect all the gems. hero . moveRight ( )" at bounding box center [459, 105] width 163 height 178
type textarea "hero.moveRight(4)"
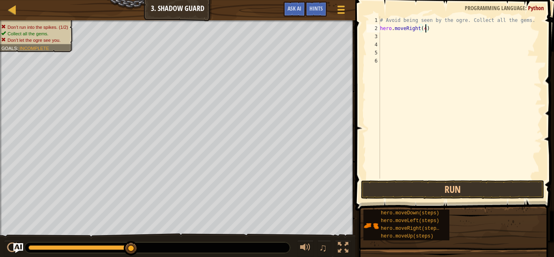
click at [427, 38] on div "# Avoid being seen by the ogre. Collect all the gems. hero . moveRight ( 4 )" at bounding box center [459, 105] width 163 height 178
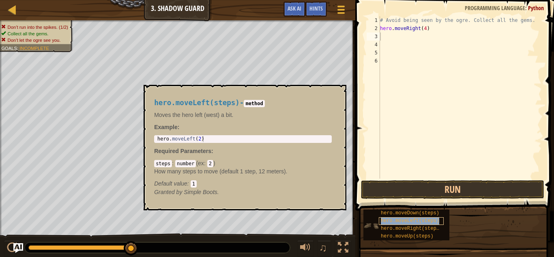
click at [415, 221] on span "hero.moveLeft(steps)" at bounding box center [410, 221] width 58 height 6
type textarea "hero.moveLeft(2)"
drag, startPoint x: 221, startPoint y: 141, endPoint x: 150, endPoint y: 137, distance: 71.9
click at [150, 137] on div "hero.moveLeft(steps) - method Moves the hero left (west) a bit. Example : hero.…" at bounding box center [242, 147] width 189 height 112
click at [399, 38] on div "# Avoid being seen by the ogre. Collect all the gems. hero . moveRight ( 4 )" at bounding box center [459, 105] width 163 height 178
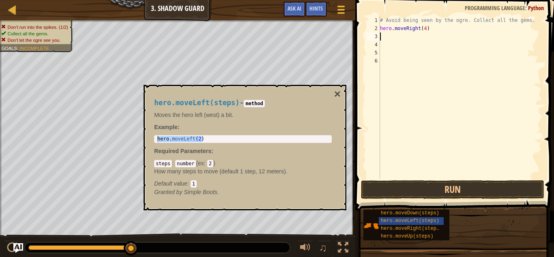
paste textarea "hero.moveLeft(2)"
click at [422, 37] on div "# Avoid being seen by the ogre. Collect all the gems. hero . moveRight ( 4 ) he…" at bounding box center [459, 105] width 163 height 178
type textarea "hero.moveLeft()"
click at [404, 42] on div "# Avoid being seen by the ogre. Collect all the gems. hero . moveRight ( 4 ) he…" at bounding box center [459, 105] width 163 height 178
click at [340, 92] on button "×" at bounding box center [337, 93] width 6 height 11
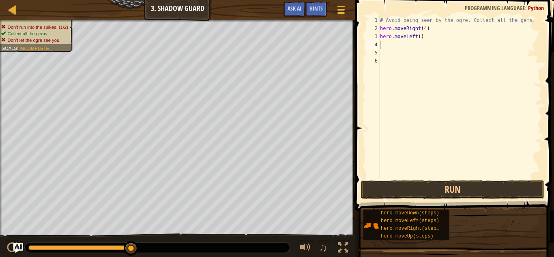
click at [387, 45] on div "# Avoid being seen by the ogre. Collect all the gems. hero . moveRight ( 4 ) he…" at bounding box center [459, 105] width 163 height 178
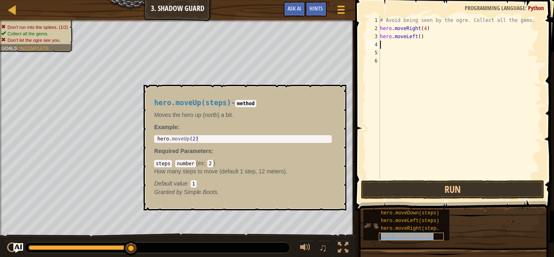
click at [425, 237] on span "hero.moveUp(steps)" at bounding box center [407, 236] width 53 height 6
type textarea "hero.moveUp(2)"
click at [132, 0] on body "Map Introduction to Computer Science 3. Shadow Guard Game Menu Done Hints Ask A…" at bounding box center [277, 0] width 554 height 0
click at [384, 45] on div "# Avoid being seen by the ogre. Collect all the gems. hero . moveRight ( 4 ) he…" at bounding box center [459, 105] width 163 height 178
paste textarea "hero.moveUp(2)"
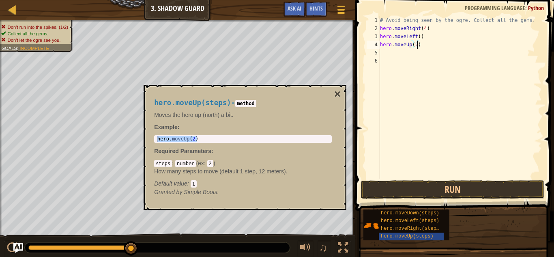
click at [417, 46] on div "# Avoid being seen by the ogre. Collect all the gems. hero . moveRight ( 4 ) he…" at bounding box center [459, 105] width 163 height 178
type textarea "hero.moveUp()"
click at [398, 52] on div "# Avoid being seen by the ogre. Collect all the gems. hero . moveRight ( 4 ) he…" at bounding box center [459, 105] width 163 height 178
click at [417, 224] on div "hero.moveLeft(steps)" at bounding box center [411, 221] width 65 height 8
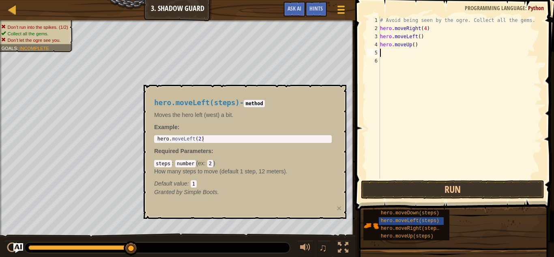
type textarea "hero.moveLeft(2)"
drag, startPoint x: 204, startPoint y: 142, endPoint x: 157, endPoint y: 138, distance: 47.2
click at [157, 138] on div "hero . moveLeft ( 2 )" at bounding box center [243, 145] width 174 height 18
click at [397, 52] on div "# Avoid being seen by the ogre. Collect all the gems. hero . moveRight ( 4 ) he…" at bounding box center [459, 105] width 163 height 178
paste textarea "hero.moveLeft(2)"
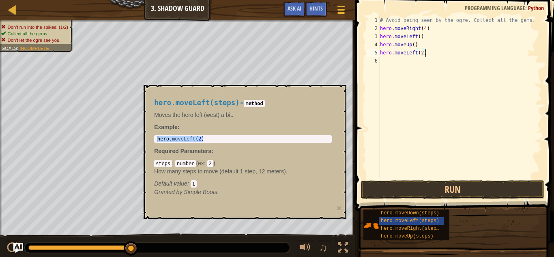
click at [423, 51] on div "# Avoid being seen by the ogre. Collect all the gems. hero . moveRight ( 4 ) he…" at bounding box center [459, 105] width 163 height 178
type textarea "hero.moveLeft()"
click at [425, 212] on span "hero.moveDown(steps)" at bounding box center [410, 213] width 58 height 6
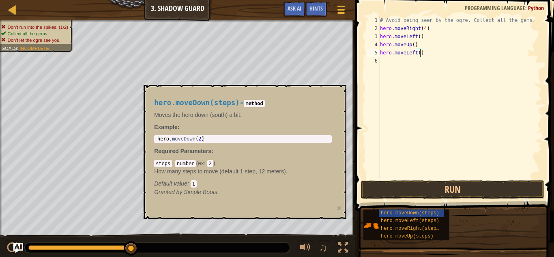
type textarea "hero.moveDown(2)"
drag, startPoint x: 224, startPoint y: 141, endPoint x: 156, endPoint y: 138, distance: 68.2
click at [156, 138] on div "hero . moveDown ( 2 )" at bounding box center [243, 145] width 174 height 18
click at [399, 58] on div "# Avoid being seen by the ogre. Collect all the gems. hero . moveRight ( 4 ) he…" at bounding box center [459, 105] width 163 height 178
paste textarea "hero.moveDown(2)"
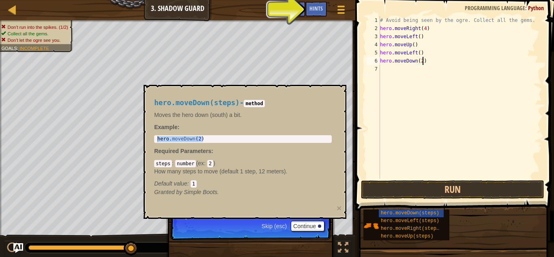
click at [422, 62] on div "# Avoid being seen by the ogre. Collect all the gems. hero . moveRight ( 4 ) he…" at bounding box center [459, 105] width 163 height 178
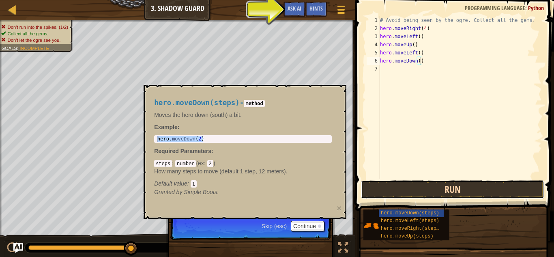
click at [409, 193] on button "Run" at bounding box center [452, 189] width 183 height 19
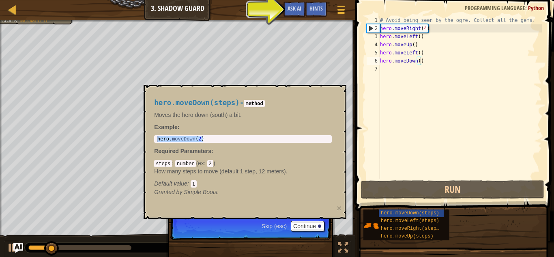
click at [335, 92] on div "hero.moveDown(steps) - method Moves the hero down (south) a bit. Example : hero…" at bounding box center [242, 147] width 189 height 112
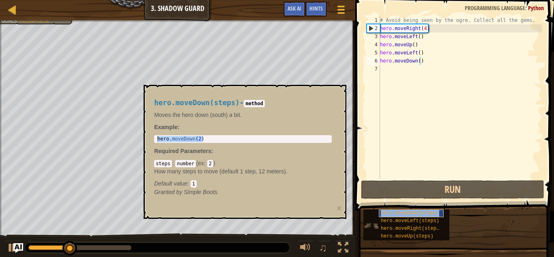
click at [416, 215] on span "hero.moveDown(steps)" at bounding box center [410, 213] width 58 height 6
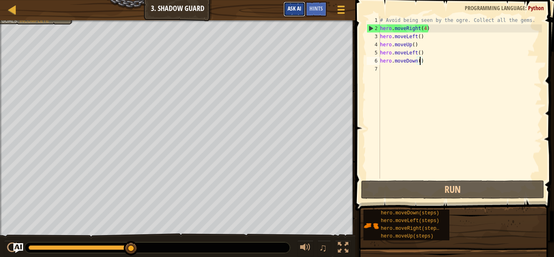
click at [299, 8] on span "Ask AI" at bounding box center [294, 8] width 14 height 8
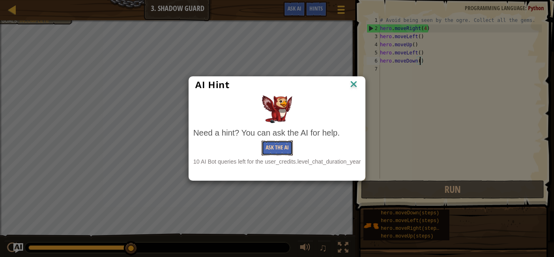
click at [278, 149] on button "Ask the AI" at bounding box center [277, 147] width 31 height 15
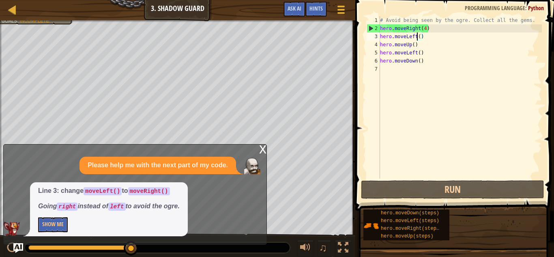
click at [418, 35] on div "# Avoid being seen by the ogre. Collect all the gems. hero . moveRight ( 4 ) he…" at bounding box center [459, 105] width 163 height 178
click at [419, 36] on div "# Avoid being seen by the ogre. Collect all the gems. hero . moveRight ( 4 ) he…" at bounding box center [459, 105] width 163 height 178
click at [417, 36] on div "# Avoid being seen by the ogre. Collect all the gems. hero . moveRight ( 4 ) he…" at bounding box center [459, 105] width 163 height 178
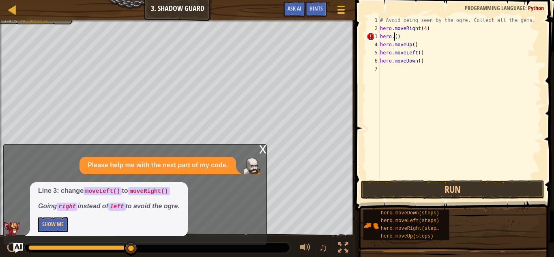
click at [426, 27] on div "# Avoid being seen by the ogre. Collect all the gems. hero . moveRight ( 4 ) he…" at bounding box center [459, 105] width 163 height 178
click at [393, 38] on div "# Avoid being seen by the ogre. Collect all the gems. hero . moveRight ( ) hero…" at bounding box center [459, 105] width 163 height 178
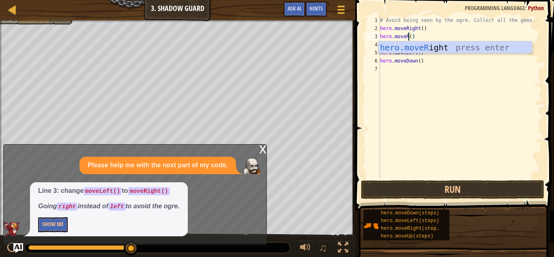
scroll to position [4, 4]
click at [401, 47] on div "hero.moveR ight press enter" at bounding box center [454, 59] width 153 height 36
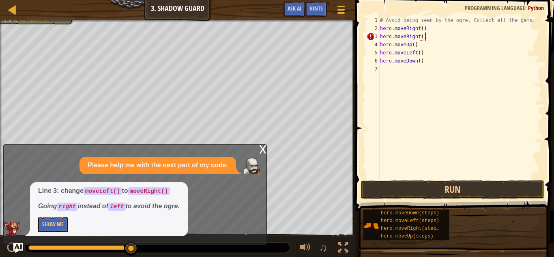
scroll to position [4, 6]
click at [393, 192] on button "Run" at bounding box center [452, 189] width 183 height 19
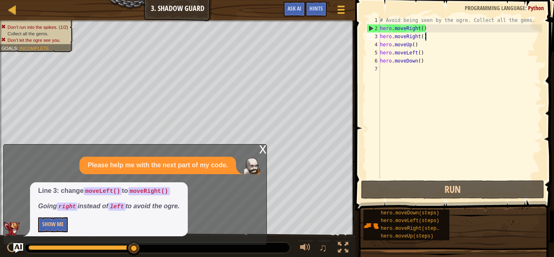
click at [264, 150] on div "x" at bounding box center [262, 148] width 7 height 8
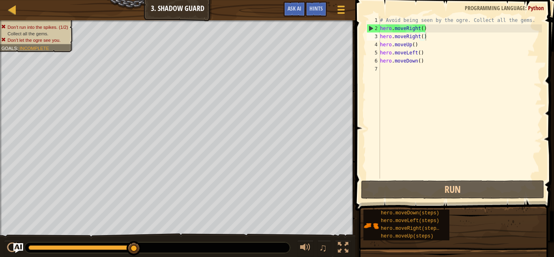
click at [423, 37] on div "# Avoid being seen by the ogre. Collect all the gems. hero . moveRight ( ) hero…" at bounding box center [459, 105] width 163 height 178
click at [418, 37] on div "# Avoid being seen by the ogre. Collect all the gems. hero . moveRight ( ) hero…" at bounding box center [459, 105] width 163 height 178
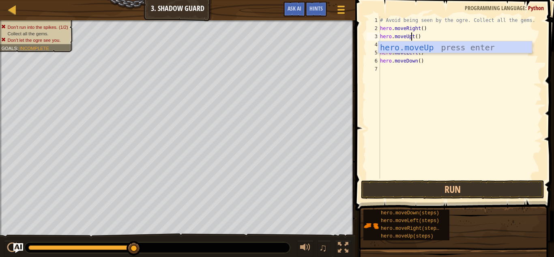
scroll to position [4, 5]
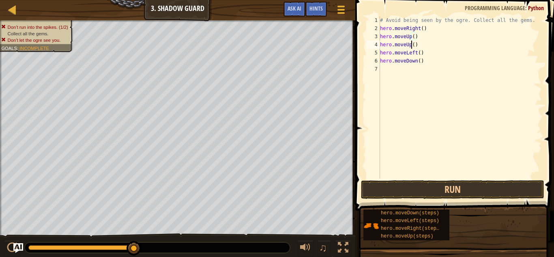
click at [410, 45] on div "# Avoid being seen by the ogre. Collect all the gems. hero . moveRight ( ) hero…" at bounding box center [459, 105] width 163 height 178
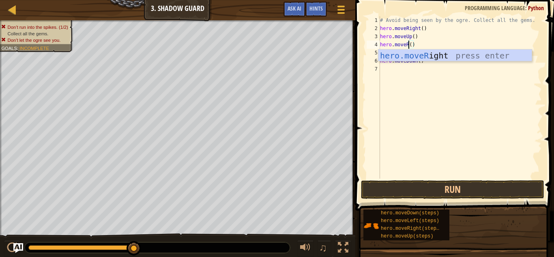
scroll to position [4, 4]
click at [427, 57] on div "hero.moveR ight press enter" at bounding box center [454, 67] width 153 height 36
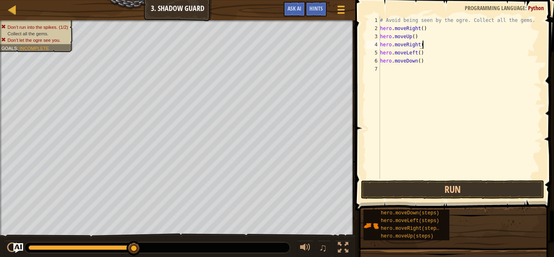
scroll to position [4, 6]
click at [417, 53] on div "# Avoid being seen by the ogre. Collect all the gems. hero . moveRight ( ) hero…" at bounding box center [459, 105] width 163 height 178
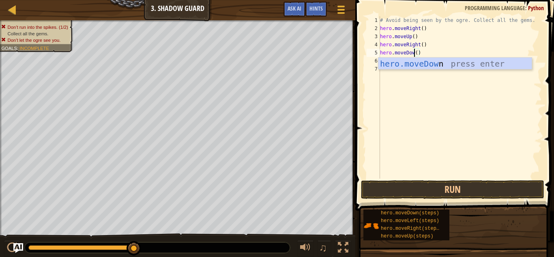
scroll to position [4, 6]
click at [420, 61] on div "hero.moveDown press enter" at bounding box center [454, 76] width 153 height 36
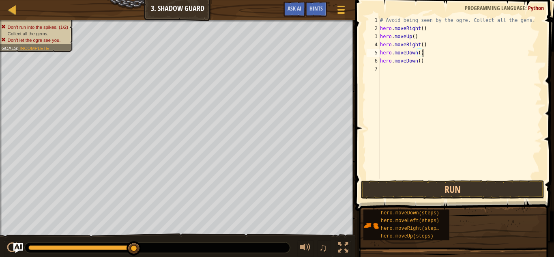
click at [415, 61] on div "# Avoid being seen by the ogre. Collect all the gems. hero . moveRight ( ) hero…" at bounding box center [459, 105] width 163 height 178
click at [418, 62] on div "# Avoid being seen by the ogre. Collect all the gems. hero . moveRight ( ) hero…" at bounding box center [459, 105] width 163 height 178
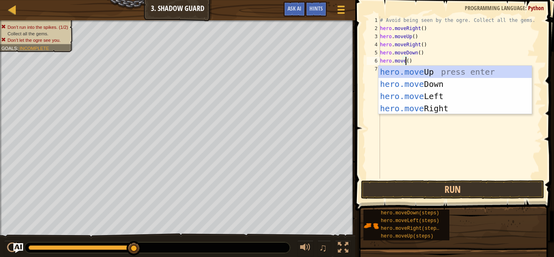
scroll to position [4, 4]
click at [428, 105] on div "hero.move Up press enter hero.move Down press enter hero.move Left press enter …" at bounding box center [454, 102] width 153 height 73
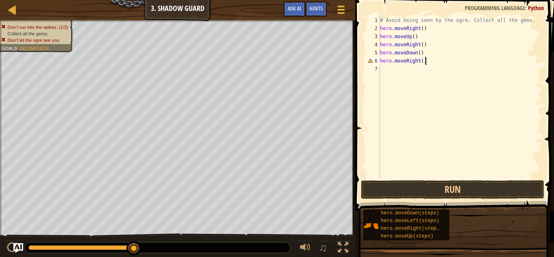
scroll to position [4, 6]
type textarea "hero.moveRight()"
click at [430, 182] on button "Run" at bounding box center [452, 189] width 183 height 19
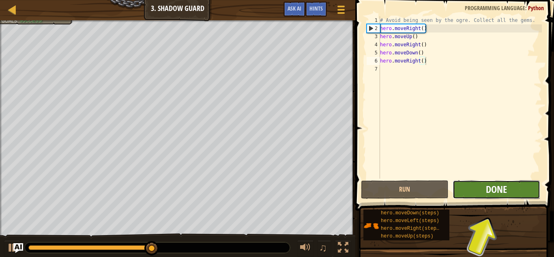
click at [500, 187] on span "Done" at bounding box center [496, 188] width 21 height 13
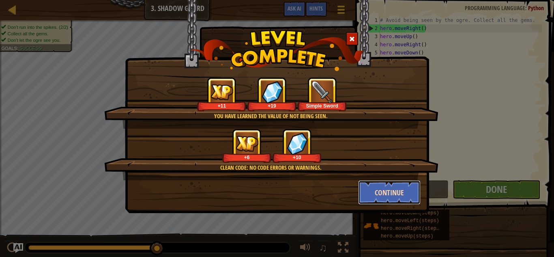
click at [373, 191] on button "Continue" at bounding box center [389, 192] width 63 height 24
